Goal: Information Seeking & Learning: Learn about a topic

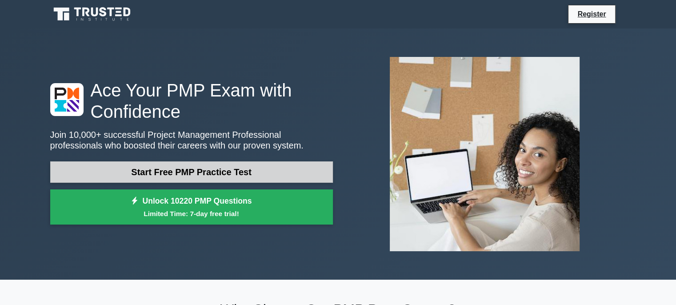
click at [226, 168] on link "Start Free PMP Practice Test" at bounding box center [191, 171] width 283 height 21
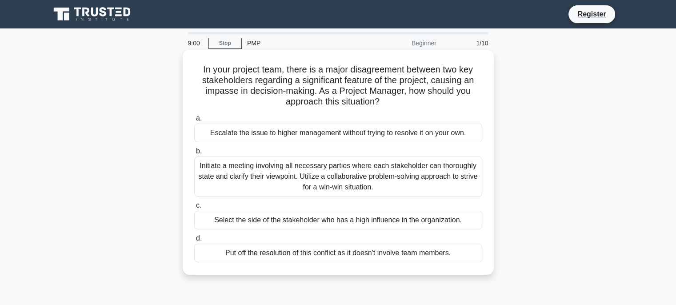
click at [241, 174] on div "Initiate a meeting involving all necessary parties where each stakeholder can t…" at bounding box center [338, 176] width 288 height 40
click at [194, 154] on input "b. Initiate a meeting involving all necessary parties where each stakeholder ca…" at bounding box center [194, 151] width 0 height 6
